Goal: Task Accomplishment & Management: Complete application form

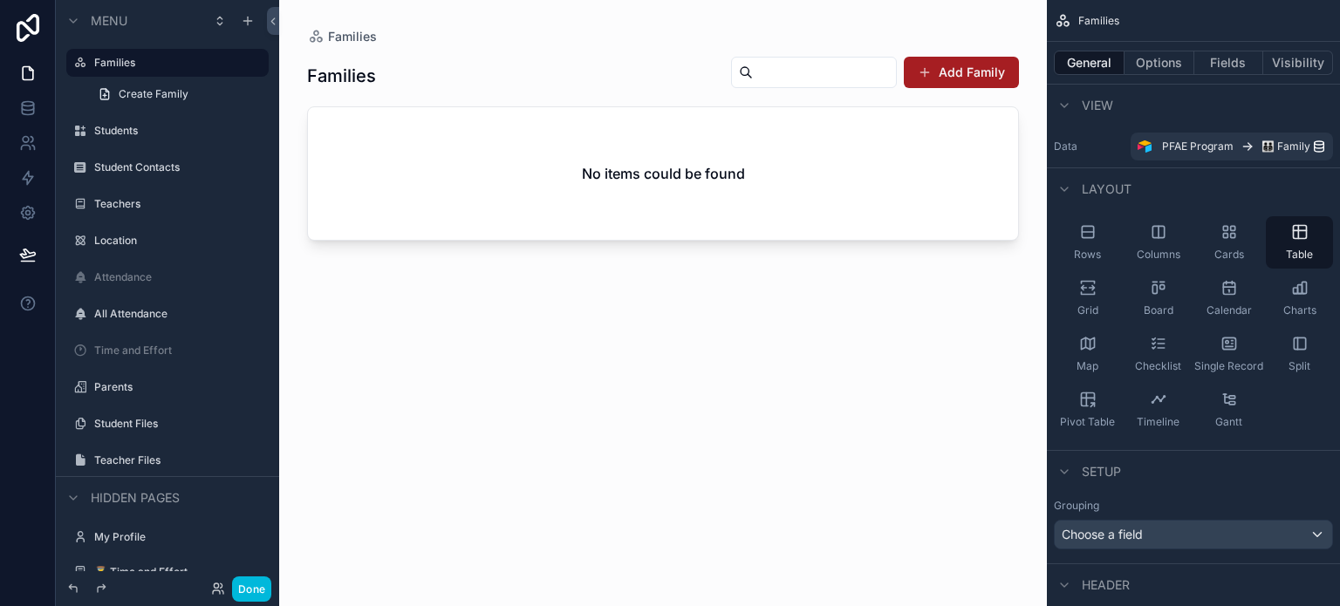
click at [124, 386] on label "Parents" at bounding box center [176, 387] width 164 height 14
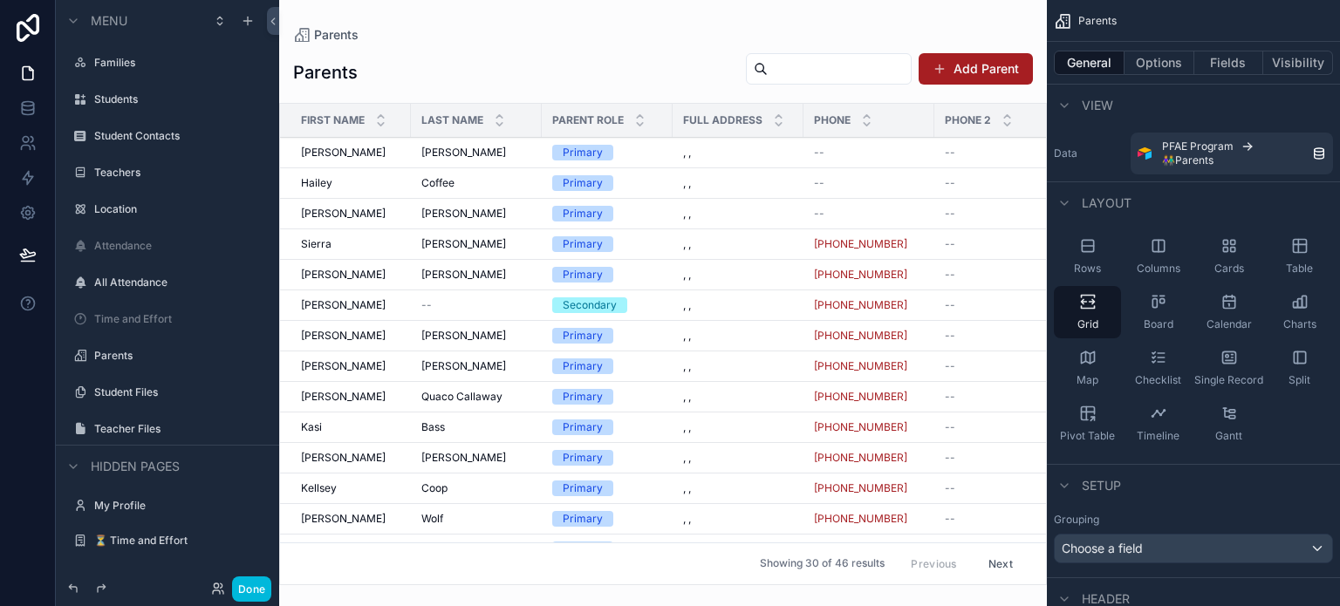
click at [132, 403] on div "Student Files" at bounding box center [167, 392] width 195 height 28
click at [140, 539] on label "⏳ Time and Effort" at bounding box center [176, 541] width 164 height 14
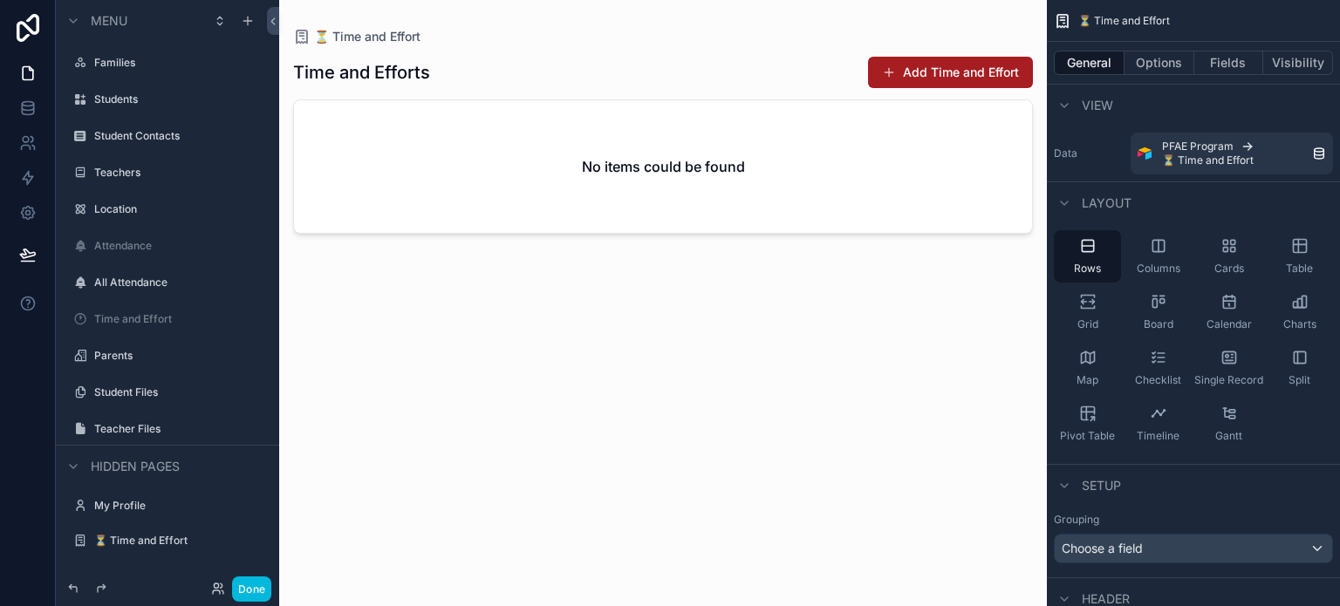
click at [946, 83] on div "scrollable content" at bounding box center [662, 292] width 767 height 585
click at [946, 83] on button "Add Time and Effort" at bounding box center [950, 72] width 165 height 31
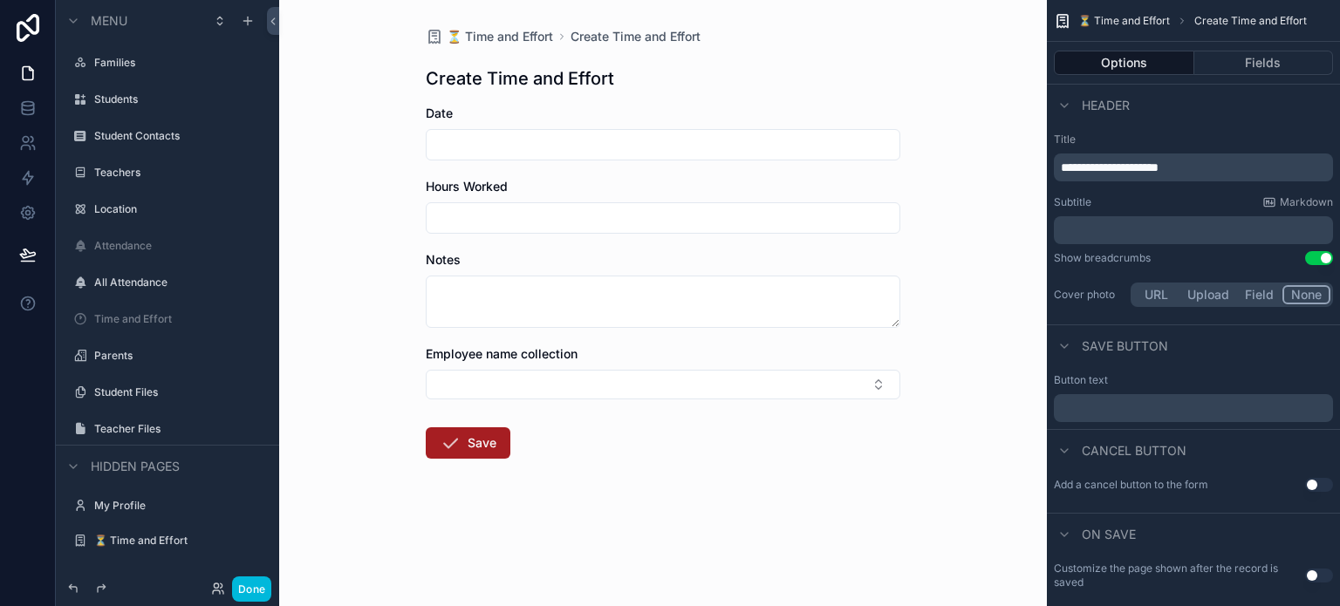
click at [527, 184] on div "Hours Worked" at bounding box center [663, 186] width 474 height 17
click at [749, 380] on button "Select Button" at bounding box center [663, 385] width 474 height 30
click at [136, 436] on div "Teacher Files" at bounding box center [179, 429] width 171 height 14
click at [136, 426] on label "Teacher Files" at bounding box center [176, 429] width 164 height 14
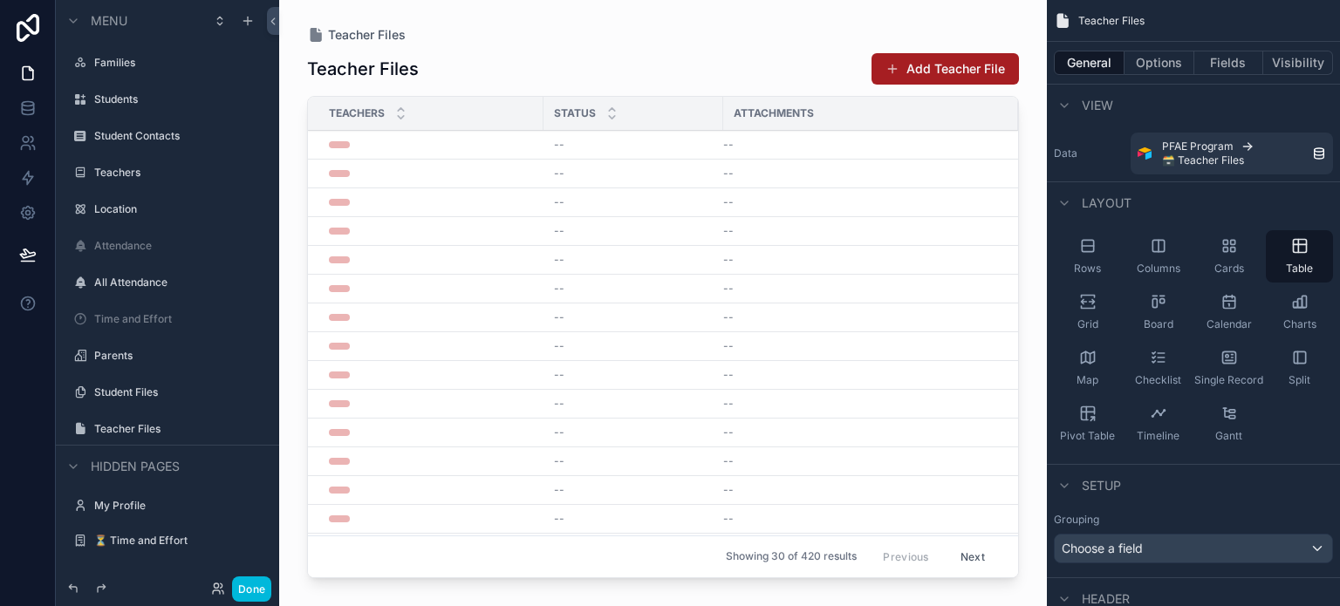
click at [121, 64] on label "Families" at bounding box center [176, 63] width 164 height 14
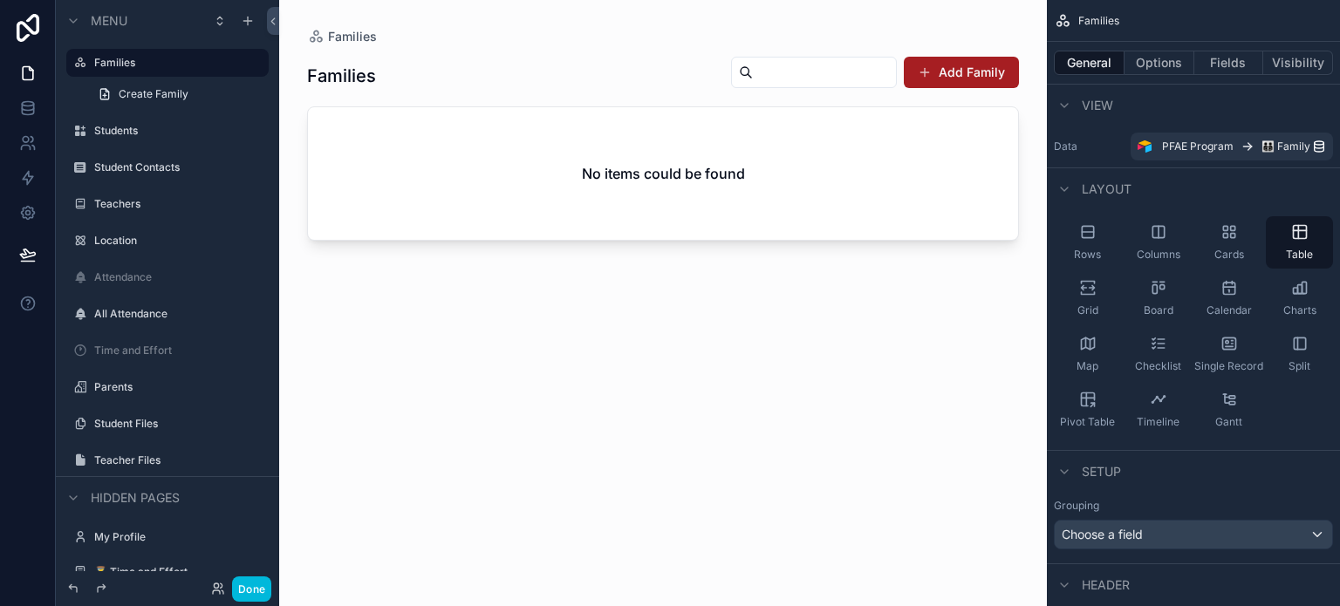
click at [108, 125] on label "Students" at bounding box center [176, 131] width 164 height 14
